Goal: Task Accomplishment & Management: Complete application form

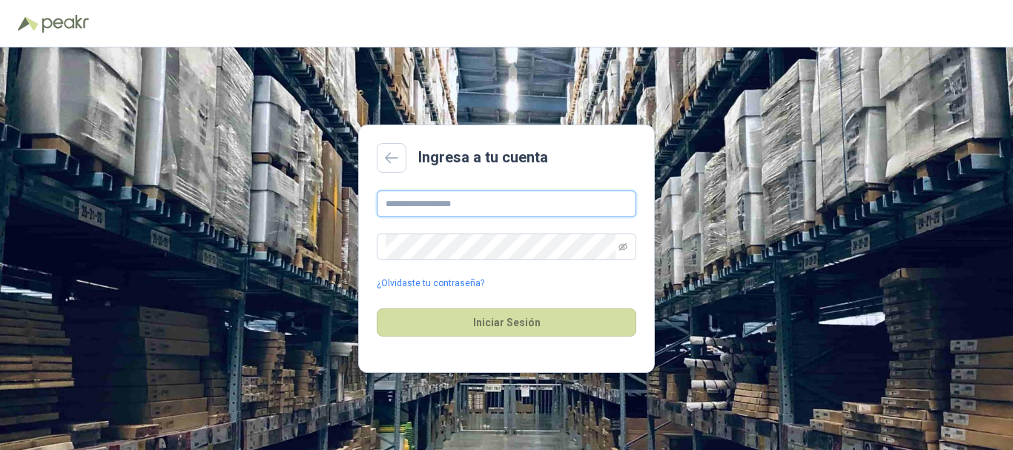
click at [471, 205] on input "text" at bounding box center [507, 204] width 260 height 27
type input "**********"
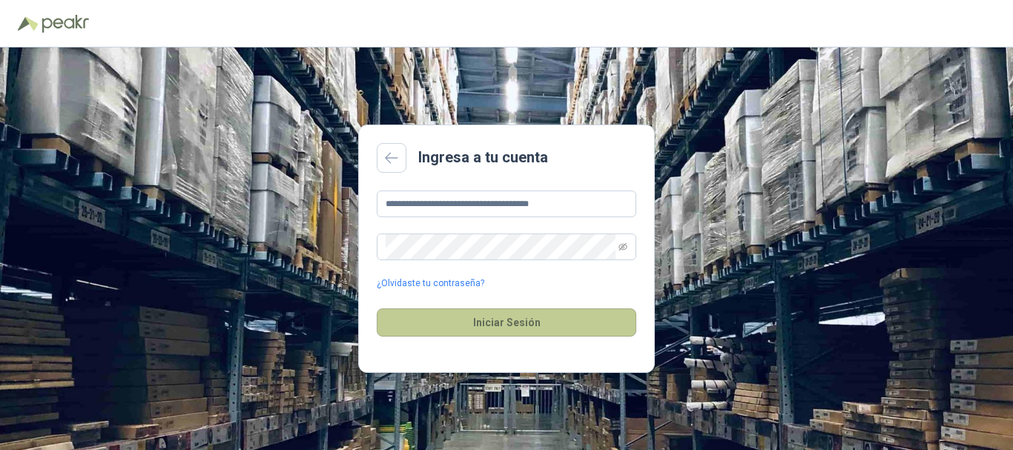
click at [506, 322] on button "Iniciar Sesión" at bounding box center [507, 323] width 260 height 28
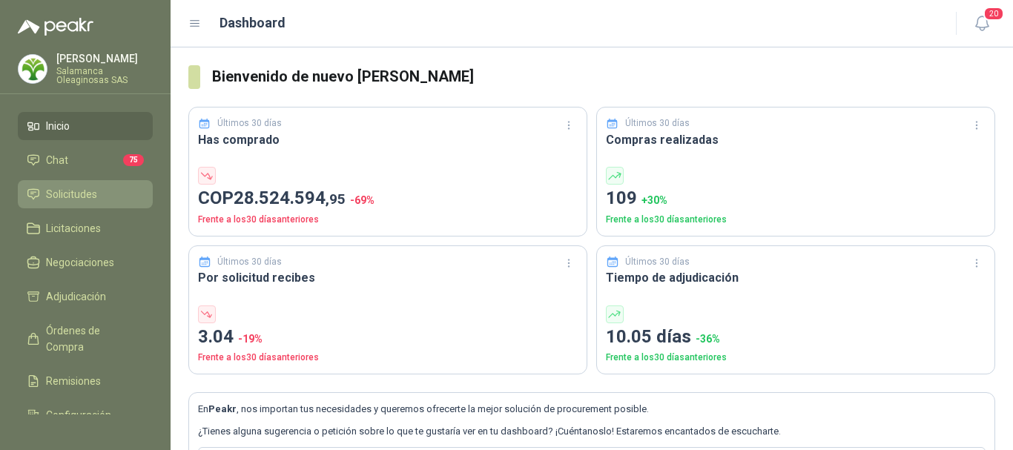
click at [70, 191] on span "Solicitudes" at bounding box center [71, 194] width 51 height 16
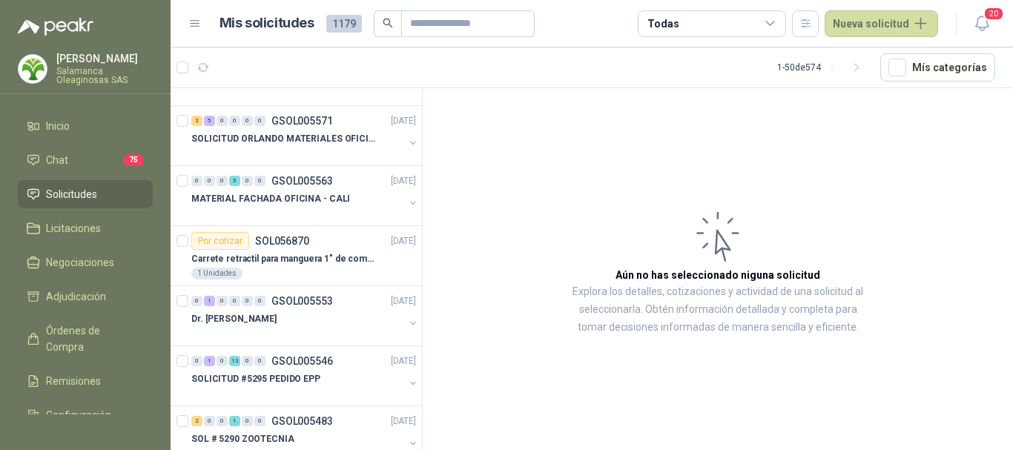
scroll to position [297, 0]
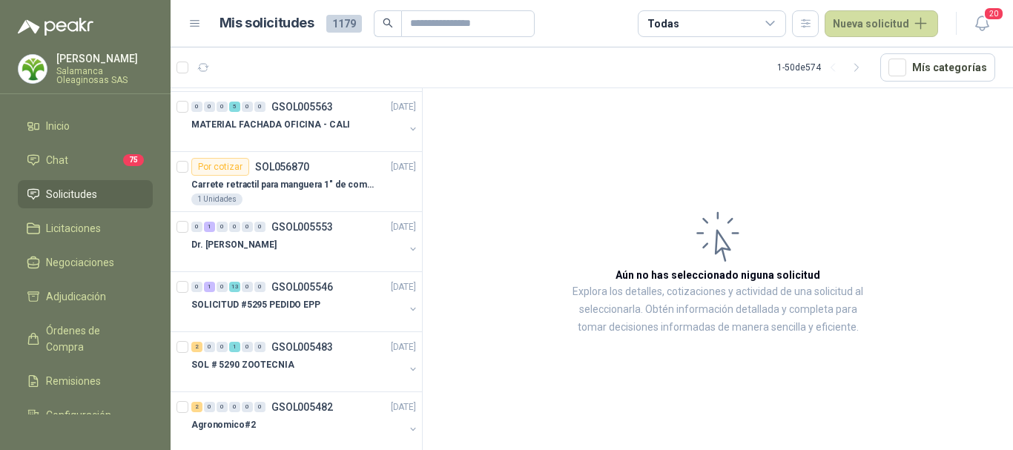
click at [90, 189] on span "Solicitudes" at bounding box center [71, 194] width 51 height 16
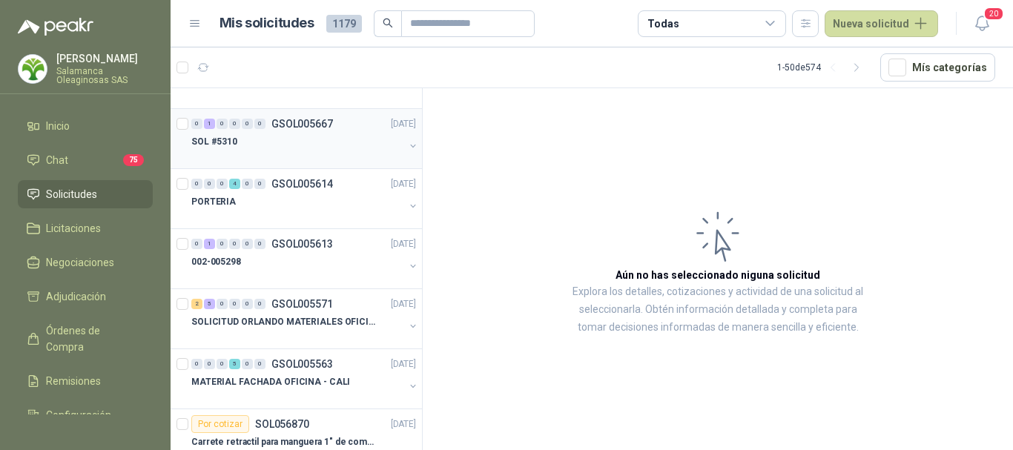
scroll to position [0, 0]
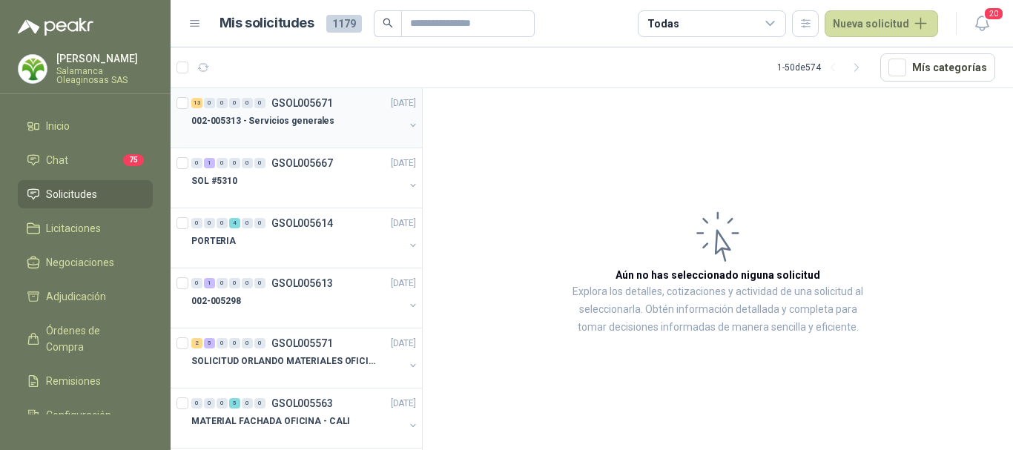
click at [273, 133] on div at bounding box center [297, 136] width 213 height 12
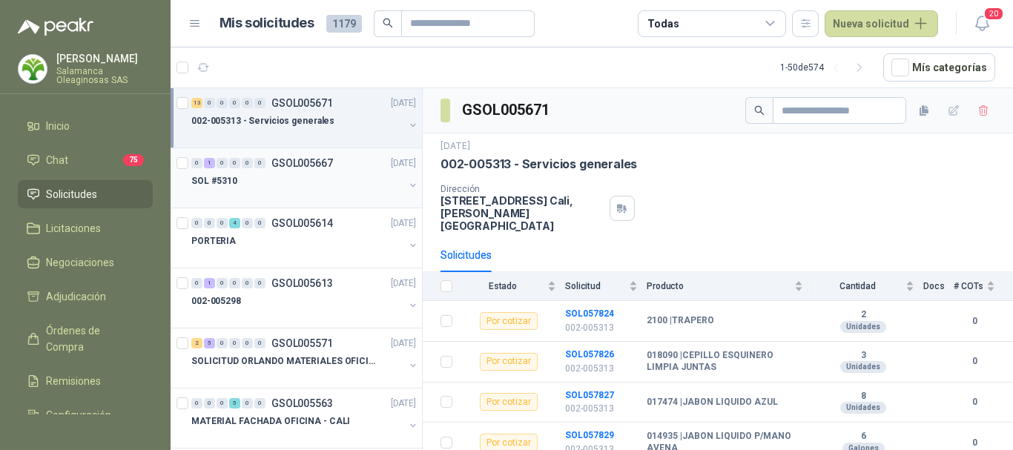
click at [321, 186] on div "SOL #5310" at bounding box center [297, 181] width 213 height 18
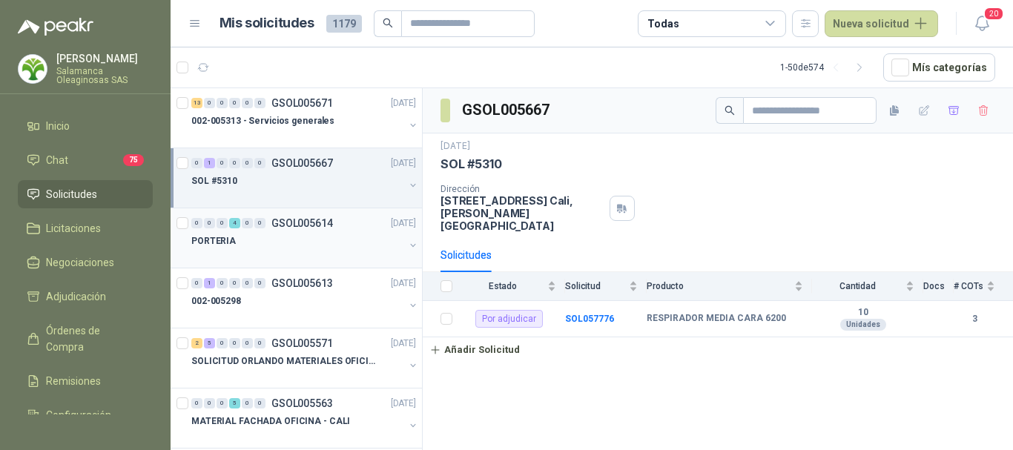
click at [300, 233] on div "PORTERIA" at bounding box center [297, 241] width 213 height 18
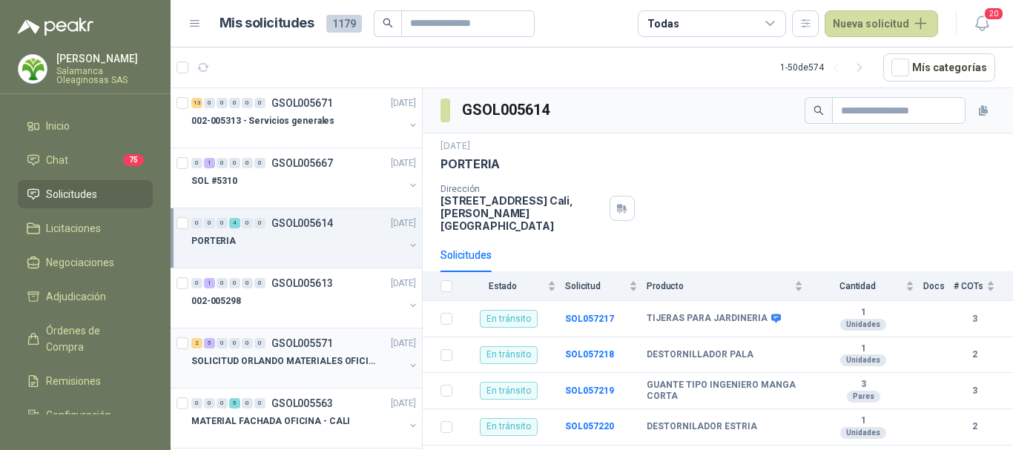
scroll to position [74, 0]
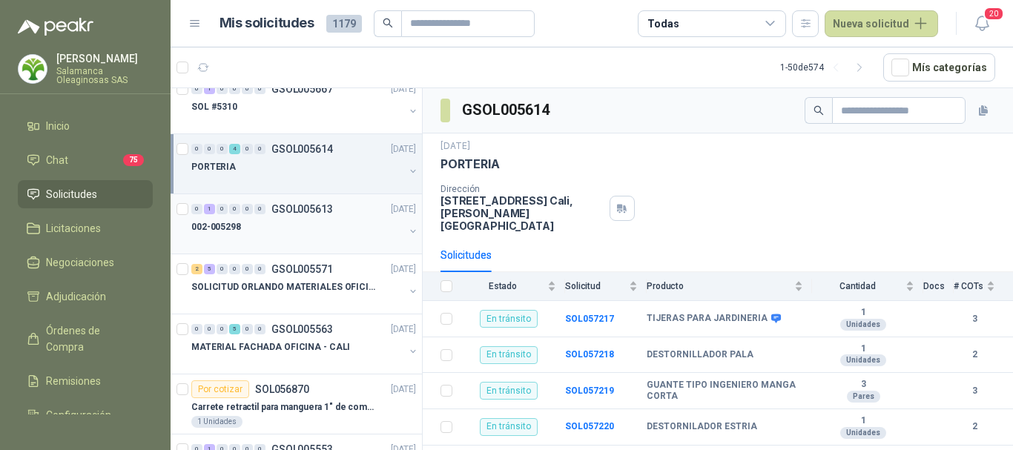
click at [280, 223] on div "002-005298" at bounding box center [297, 227] width 213 height 18
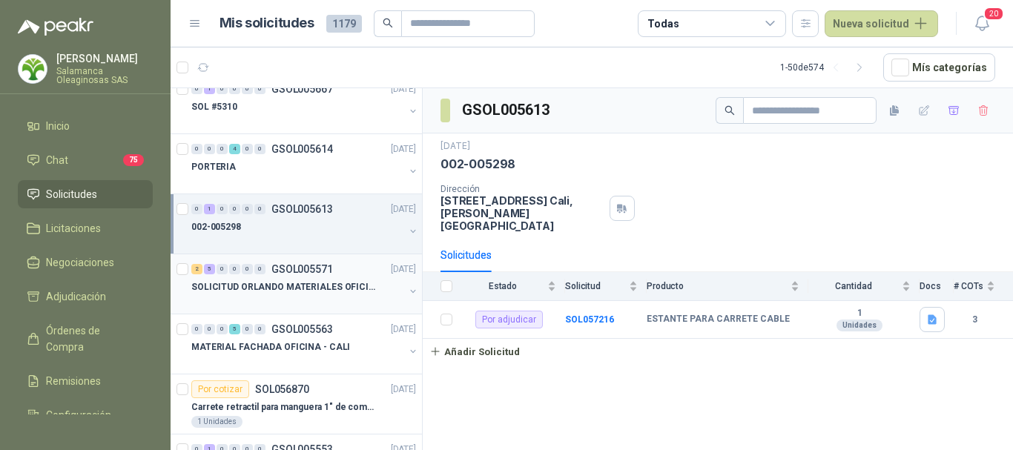
click at [291, 299] on div at bounding box center [297, 302] width 213 height 12
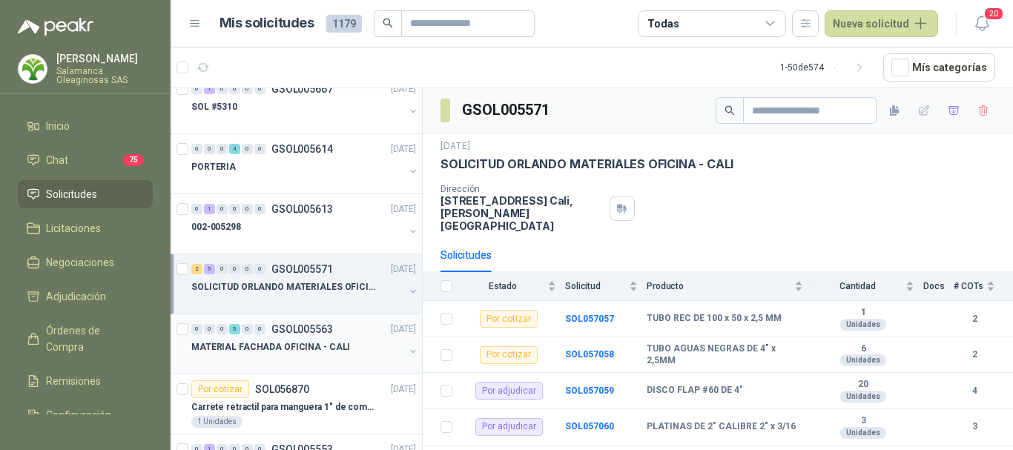
click at [319, 362] on div at bounding box center [297, 362] width 213 height 12
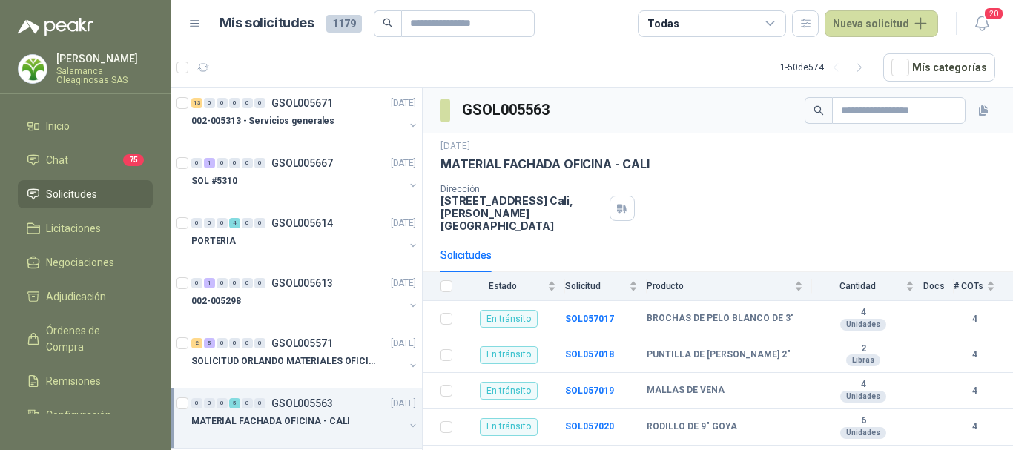
click at [73, 191] on span "Solicitudes" at bounding box center [71, 194] width 51 height 16
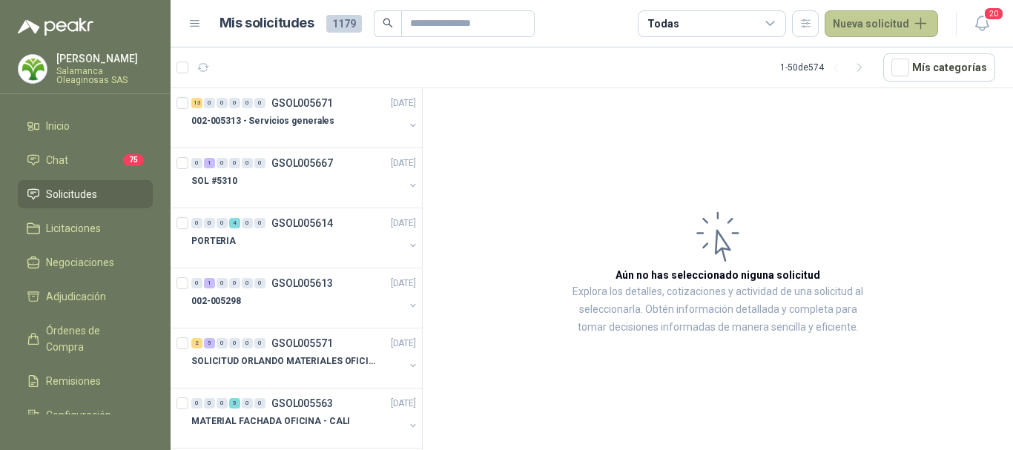
click at [924, 22] on button "Nueva solicitud" at bounding box center [882, 23] width 114 height 27
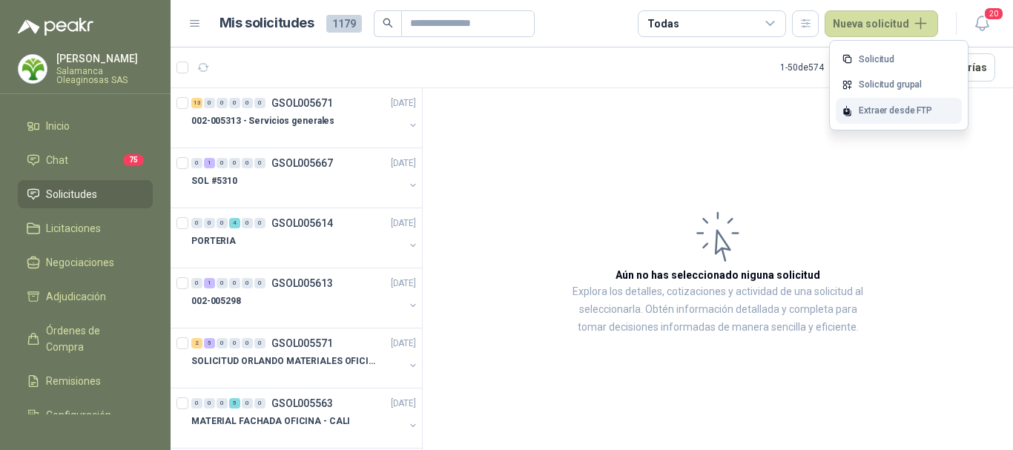
click at [887, 114] on div "Extraer desde FTP" at bounding box center [899, 111] width 126 height 26
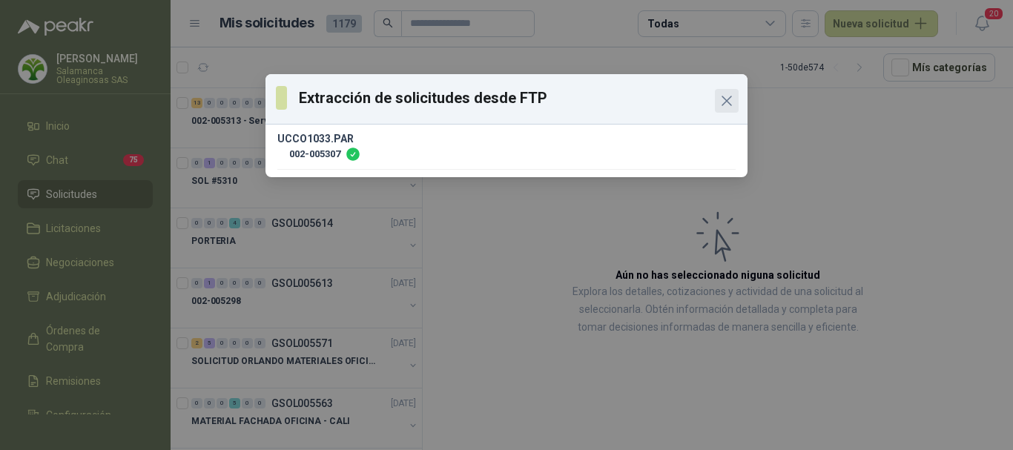
click at [729, 98] on icon "Close" at bounding box center [727, 101] width 18 height 18
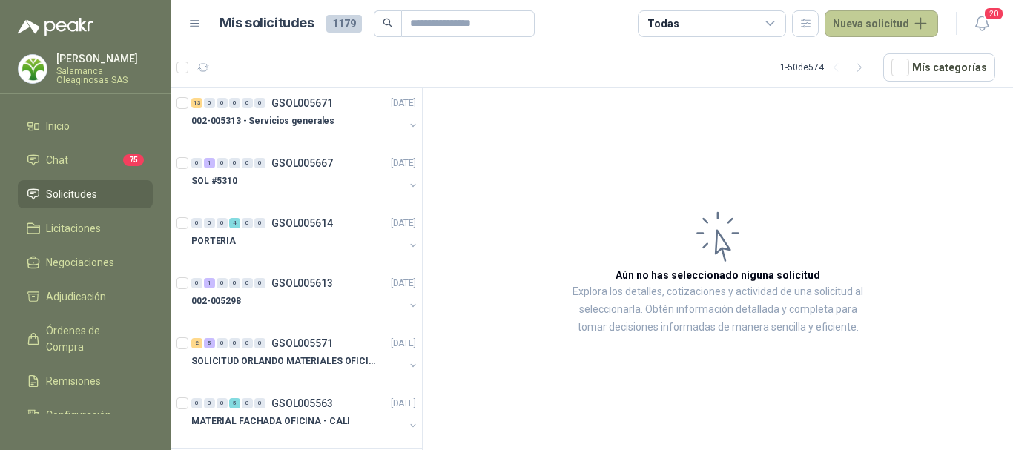
click at [919, 24] on button "Nueva solicitud" at bounding box center [882, 23] width 114 height 27
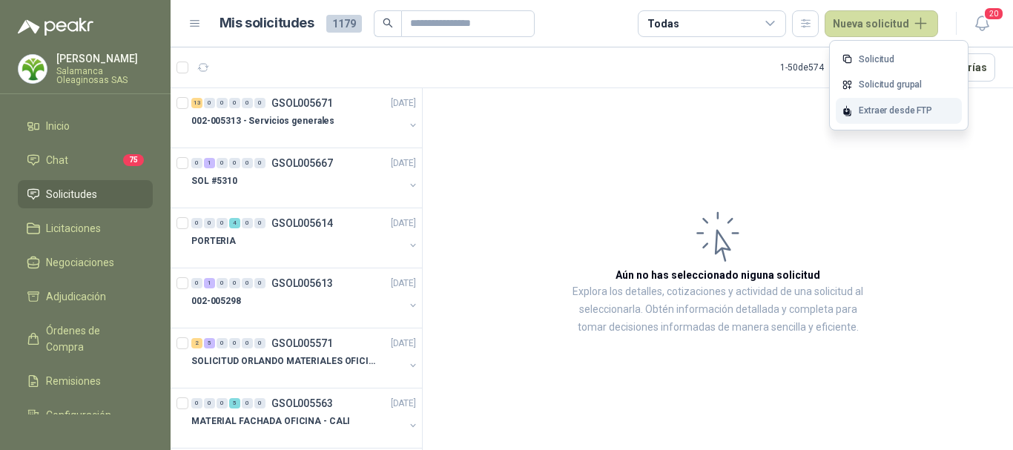
click at [872, 113] on div "Extraer desde FTP" at bounding box center [899, 111] width 126 height 26
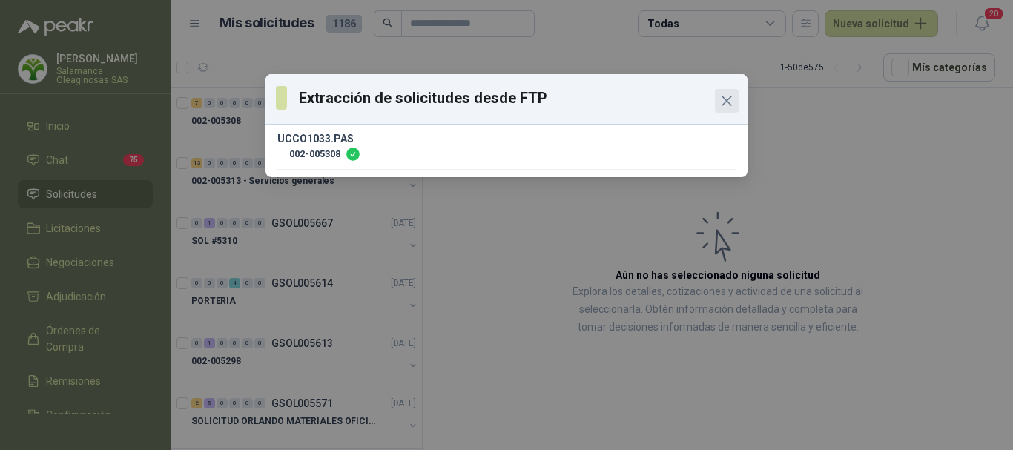
click at [725, 102] on icon "Close" at bounding box center [727, 101] width 18 height 18
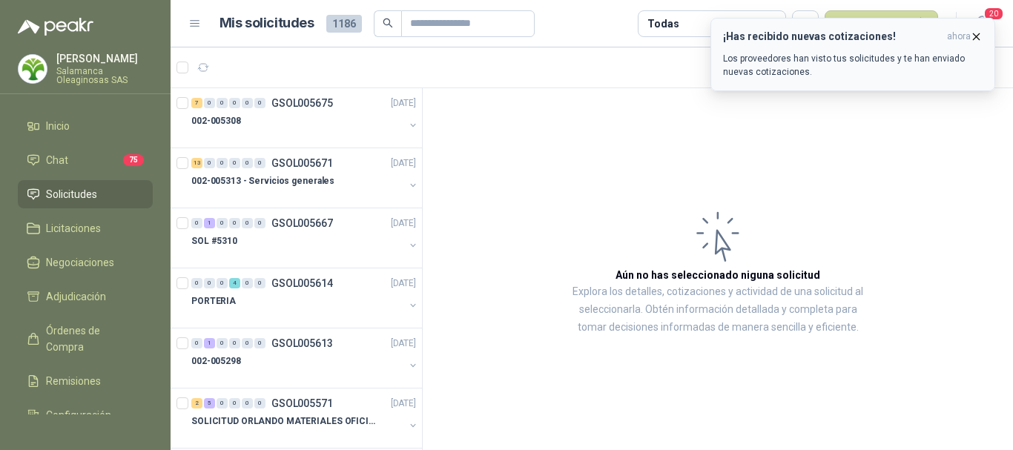
click at [829, 60] on p "Los proveedores han visto tus solicitudes y te han enviado nuevas cotizaciones." at bounding box center [853, 65] width 260 height 27
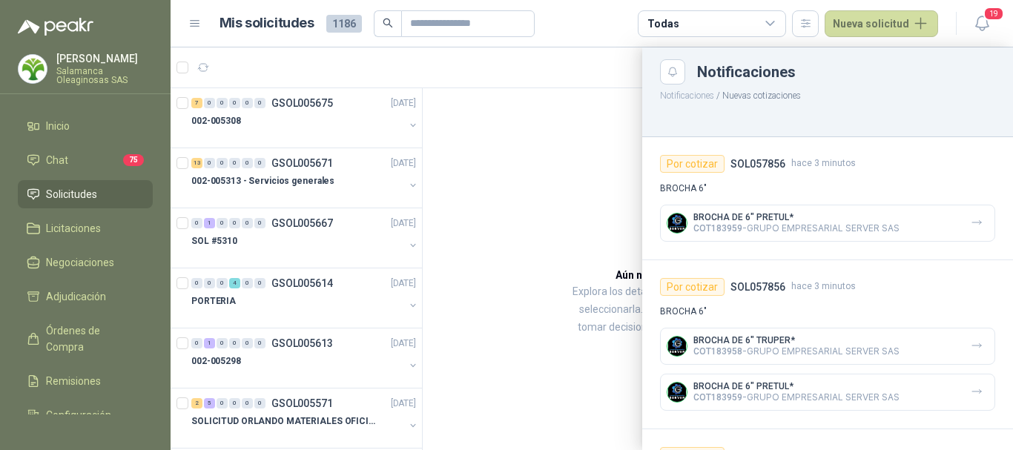
click at [78, 191] on span "Solicitudes" at bounding box center [71, 194] width 51 height 16
click at [588, 30] on article "Mis solicitudes 1186 Todas Nueva solicitud" at bounding box center [580, 23] width 720 height 27
click at [476, 161] on div at bounding box center [592, 248] width 843 height 403
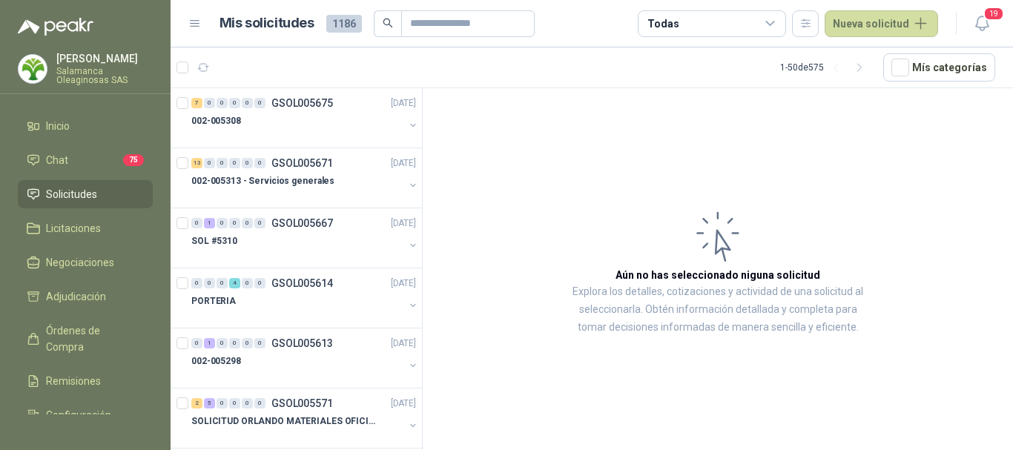
click at [116, 62] on p "[PERSON_NAME]" at bounding box center [104, 58] width 96 height 10
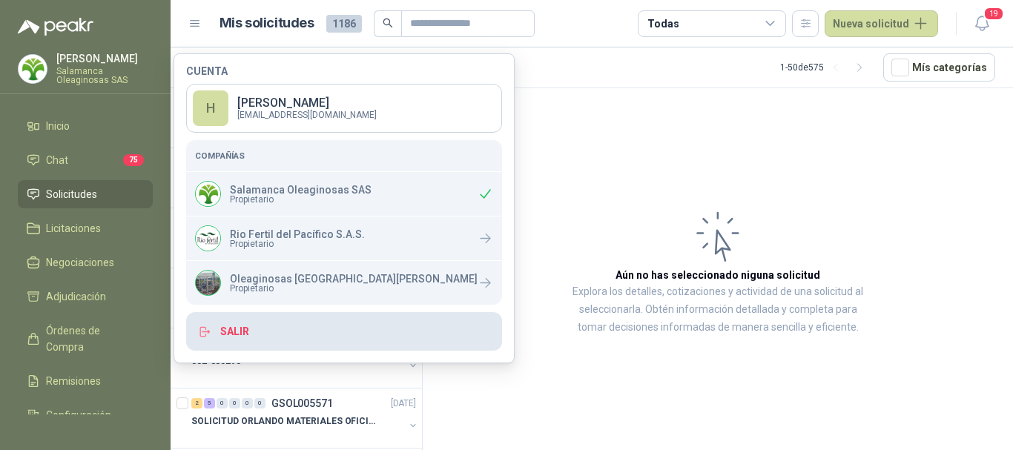
click at [236, 329] on button "Salir" at bounding box center [344, 331] width 316 height 39
